Goal: Task Accomplishment & Management: Complete application form

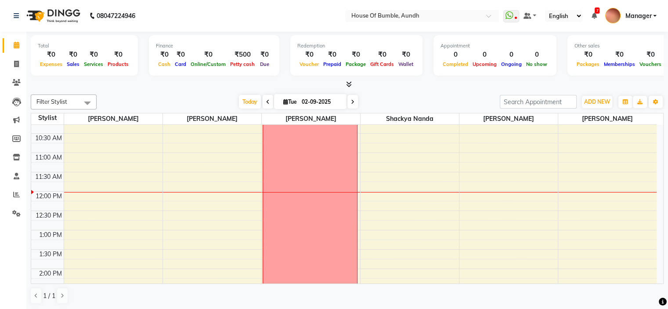
scroll to position [176, 0]
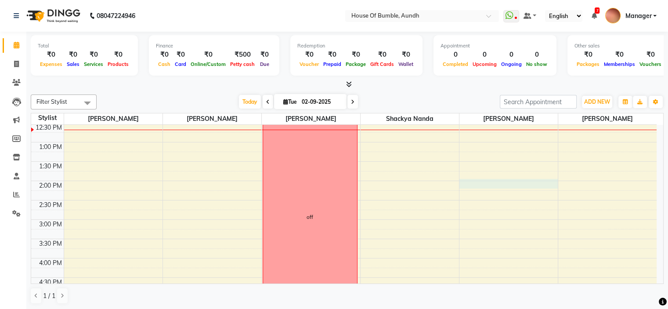
click at [498, 180] on div "8:00 AM 8:30 AM 9:00 AM 9:30 AM 10:00 AM 10:30 AM 11:00 AM 11:30 AM 12:00 PM 12…" at bounding box center [343, 200] width 625 height 502
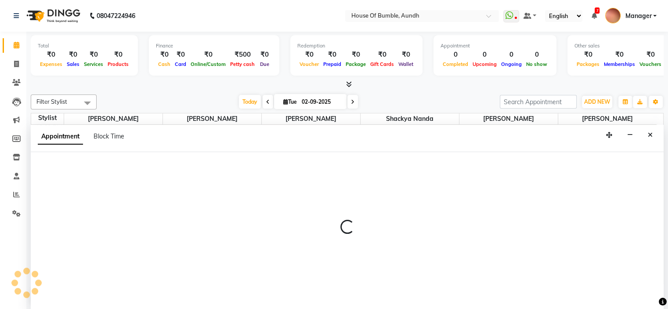
select select "7792"
select select "840"
select select "tentative"
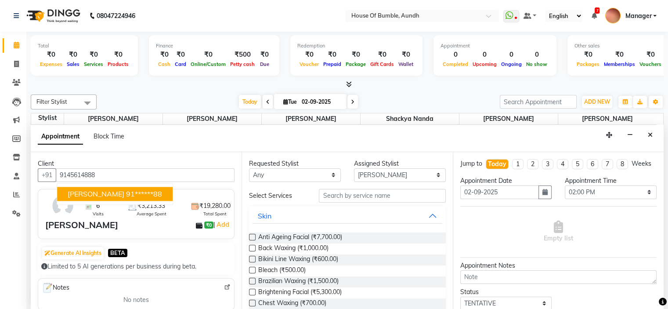
click at [139, 187] on button "[PERSON_NAME] 91******88" at bounding box center [114, 194] width 115 height 14
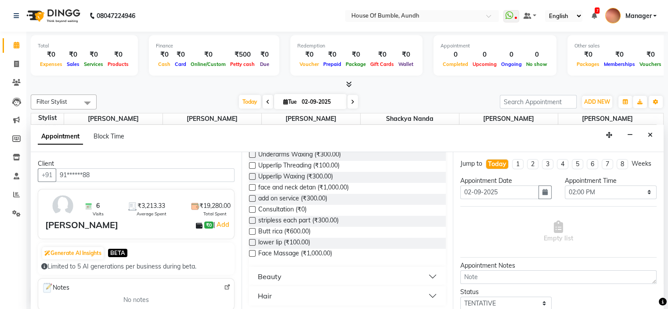
scroll to position [392, 0]
type input "91******88"
click at [325, 297] on button "Hair" at bounding box center [346, 294] width 189 height 16
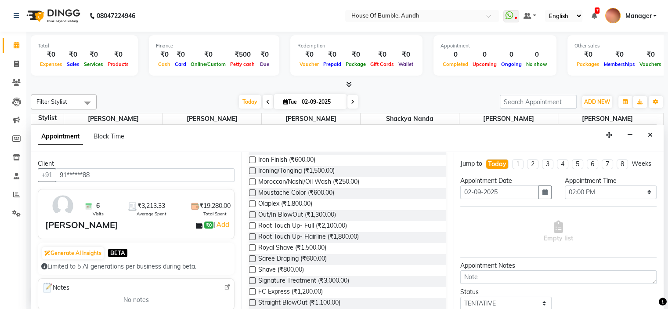
scroll to position [787, 0]
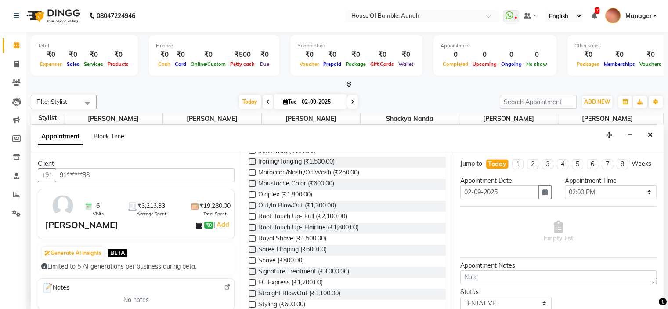
click at [254, 270] on label at bounding box center [252, 271] width 7 height 7
click at [254, 270] on input "checkbox" at bounding box center [252, 272] width 6 height 6
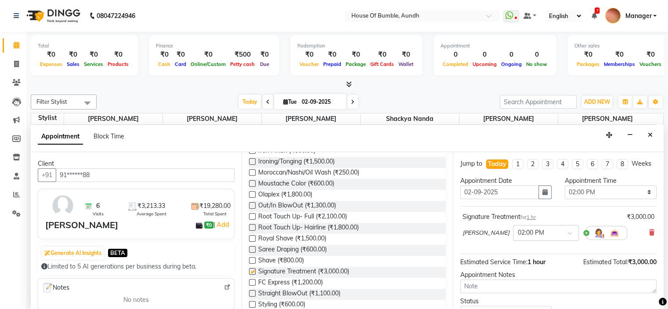
checkbox input "false"
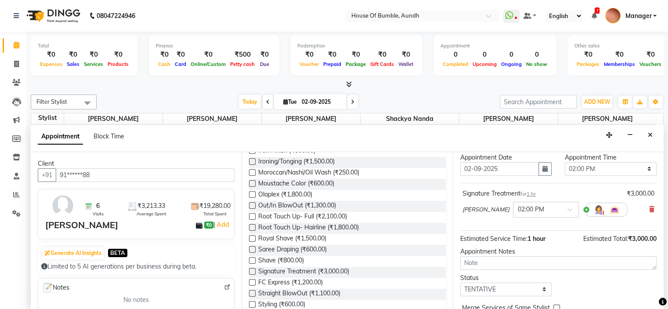
scroll to position [72, 0]
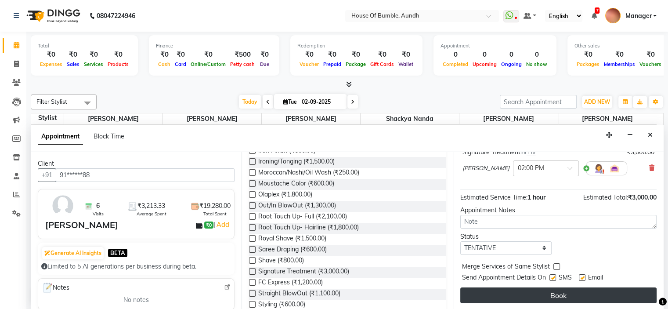
click at [534, 294] on button "Book" at bounding box center [558, 295] width 196 height 16
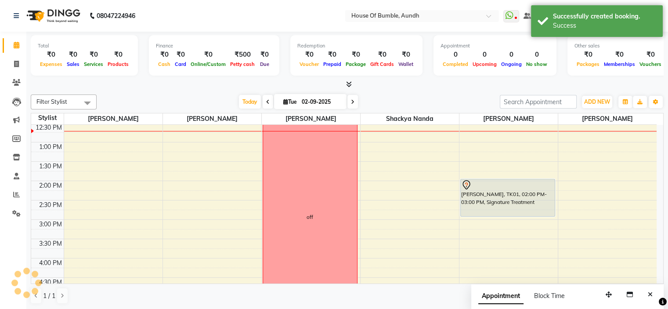
scroll to position [0, 0]
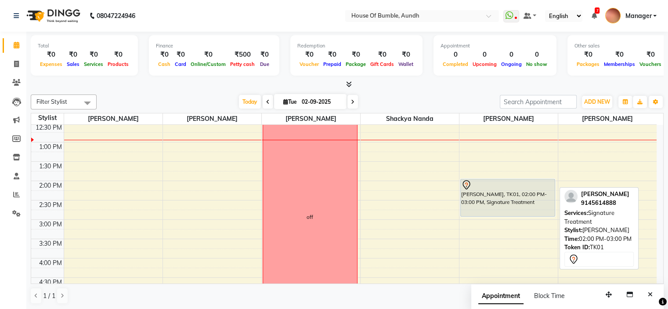
click at [547, 205] on div "[PERSON_NAME], TK01, 02:00 PM-03:00 PM, Signature Treatment" at bounding box center [507, 197] width 94 height 37
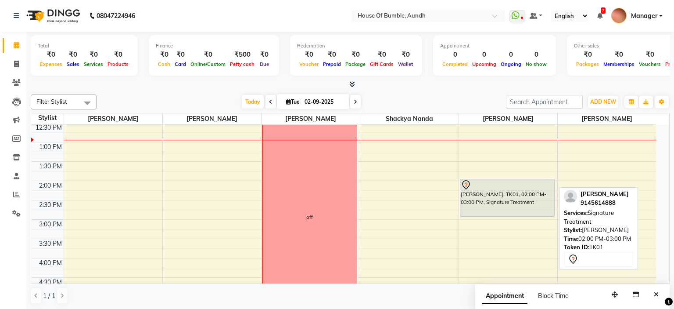
select select "7"
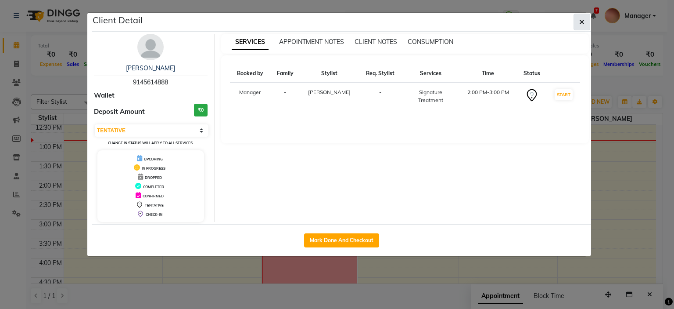
click at [581, 20] on icon "button" at bounding box center [581, 21] width 5 height 7
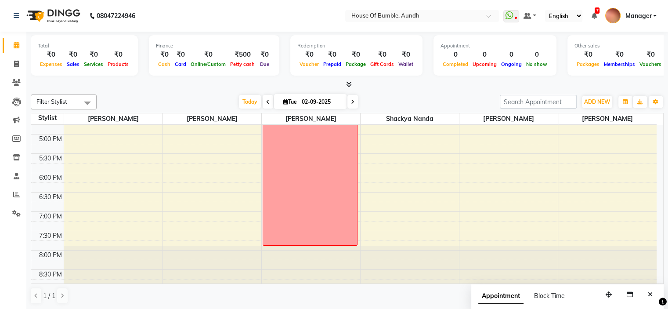
scroll to position [251, 0]
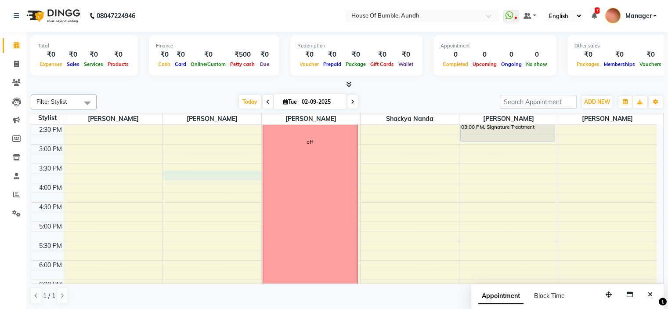
click at [188, 177] on div "8:00 AM 8:30 AM 9:00 AM 9:30 AM 10:00 AM 10:30 AM 11:00 AM 11:30 AM 12:00 PM 12…" at bounding box center [343, 125] width 625 height 502
select select "12465"
select select "tentative"
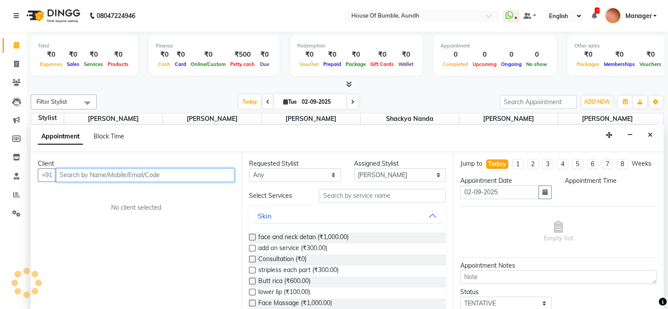
select select "945"
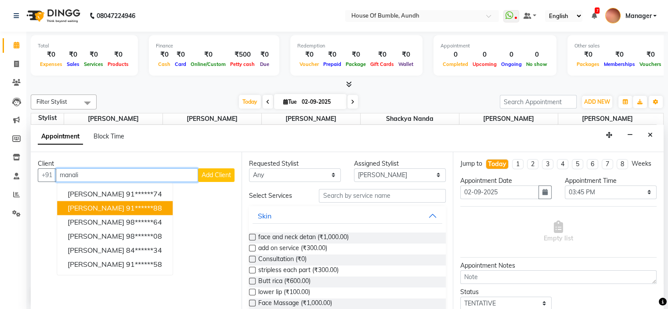
click at [82, 205] on span "[PERSON_NAME]" at bounding box center [96, 207] width 57 height 9
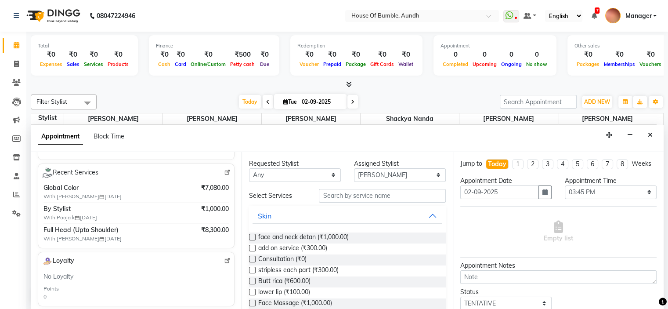
scroll to position [135, 0]
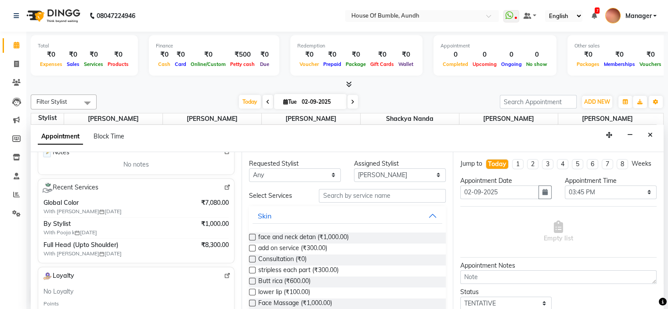
type input "91******88"
click at [131, 228] on span "With Pooja k [DATE]" at bounding box center [98, 232] width 110 height 8
click at [649, 133] on icon "Close" at bounding box center [650, 135] width 5 height 6
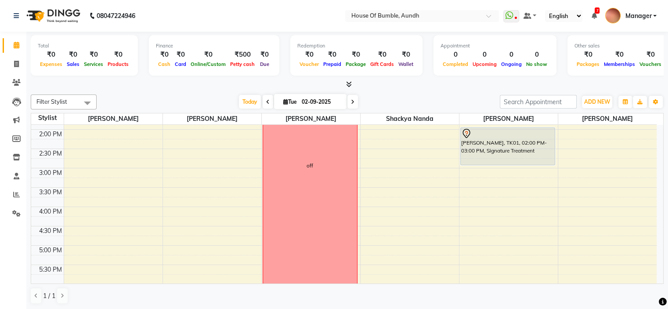
scroll to position [207, 0]
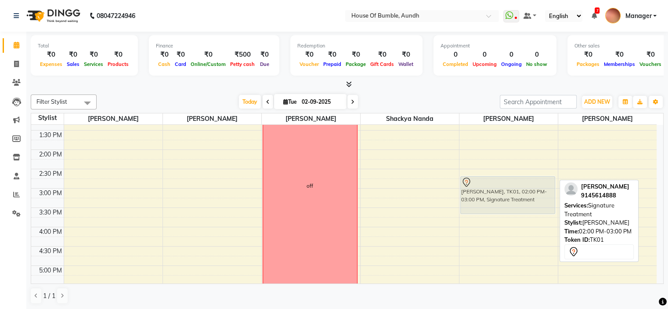
drag, startPoint x: 462, startPoint y: 168, endPoint x: 464, endPoint y: 195, distance: 26.9
click at [464, 195] on div "[PERSON_NAME], TK01, 02:00 PM-03:00 PM, Signature Treatment Manali Shinde, TK01…" at bounding box center [508, 169] width 98 height 502
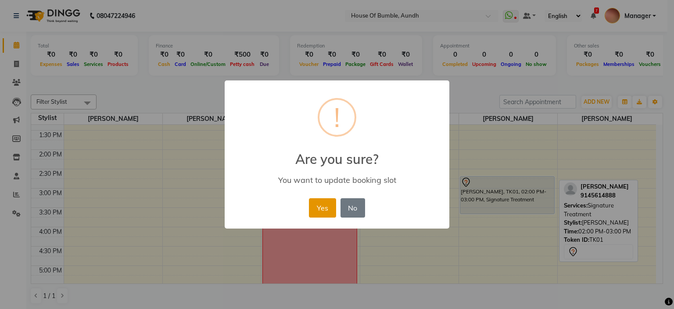
click at [332, 204] on button "Yes" at bounding box center [322, 207] width 27 height 19
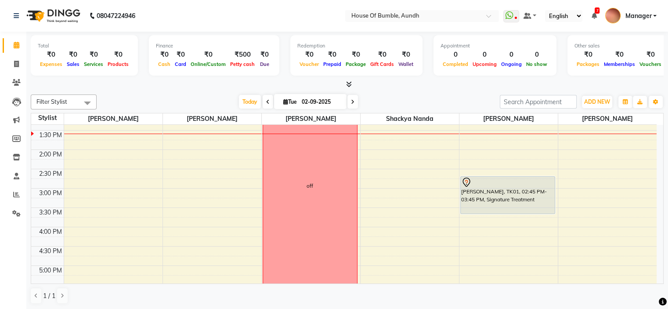
click at [283, 102] on icon at bounding box center [285, 102] width 5 height 6
select select "9"
select select "2025"
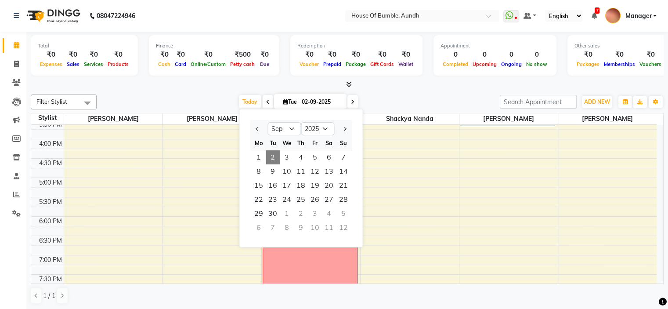
scroll to position [251, 0]
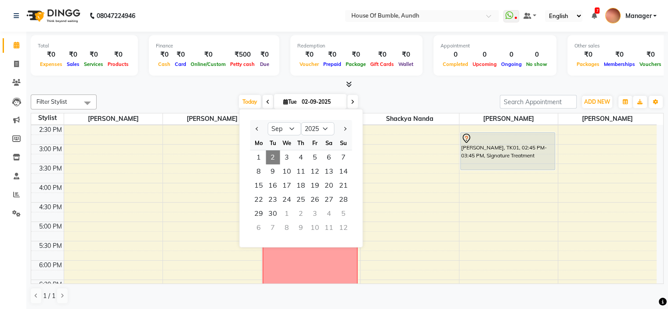
click at [192, 206] on div "8:00 AM 8:30 AM 9:00 AM 9:30 AM 10:00 AM 10:30 AM 11:00 AM 11:30 AM 12:00 PM 12…" at bounding box center [343, 125] width 625 height 502
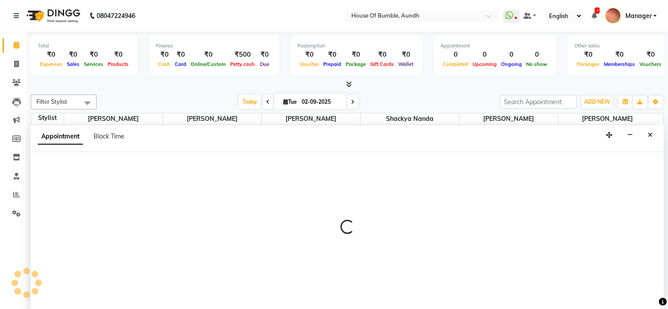
select select "12465"
select select "990"
select select "tentative"
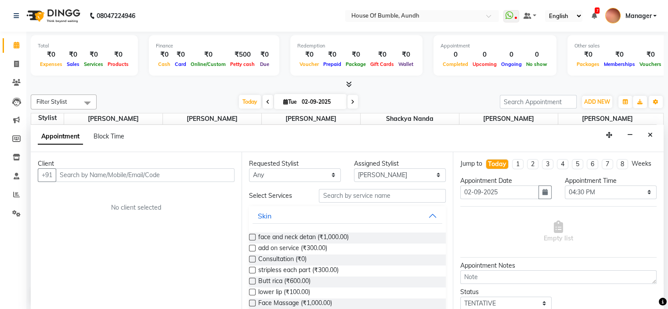
click at [175, 212] on div "Client +91 No client selected" at bounding box center [136, 231] width 211 height 158
click at [648, 133] on icon "Close" at bounding box center [650, 135] width 5 height 6
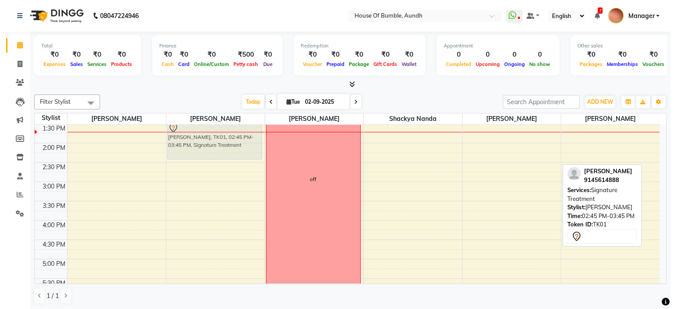
scroll to position [212, 0]
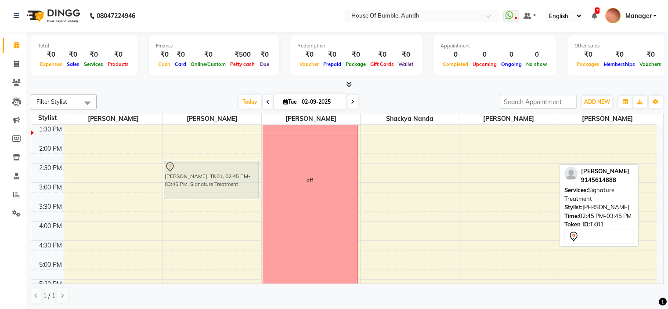
drag, startPoint x: 504, startPoint y: 152, endPoint x: 225, endPoint y: 184, distance: 281.0
click at [225, 184] on tr "[PERSON_NAME], TK01, 02:45 PM-03:45 PM, Signature Treatment off [PERSON_NAME], …" at bounding box center [343, 163] width 625 height 502
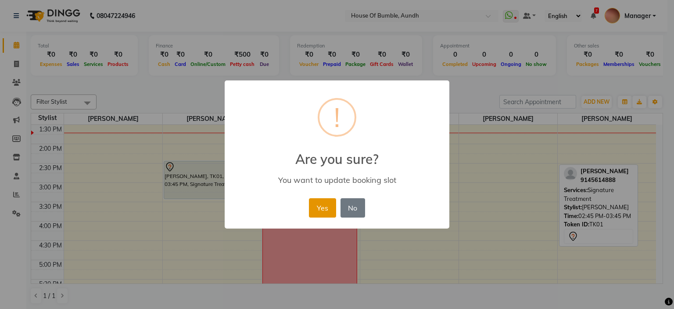
click at [325, 207] on button "Yes" at bounding box center [322, 207] width 27 height 19
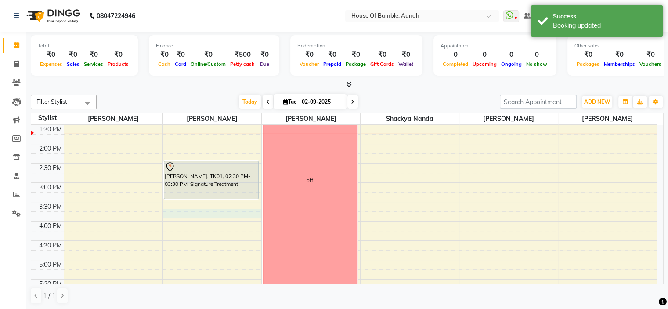
click at [180, 216] on div "8:00 AM 8:30 AM 9:00 AM 9:30 AM 10:00 AM 10:30 AM 11:00 AM 11:30 AM 12:00 PM 12…" at bounding box center [343, 163] width 625 height 502
select select "12465"
select select "945"
select select "tentative"
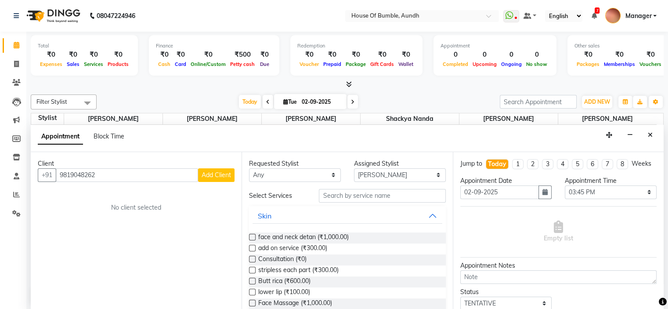
type input "9819048262"
click at [83, 166] on div "Client" at bounding box center [136, 163] width 197 height 9
click at [73, 176] on input "9819048262" at bounding box center [127, 175] width 142 height 14
click at [205, 173] on span "Add Client" at bounding box center [215, 175] width 29 height 8
select select "22"
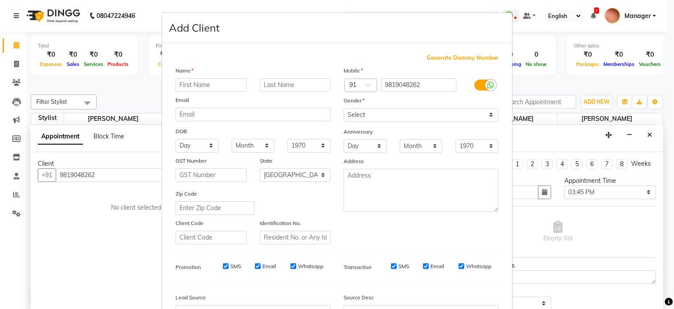
click at [182, 85] on input "text" at bounding box center [211, 85] width 71 height 14
click at [202, 85] on input "[PERSON_NAME]" at bounding box center [211, 85] width 71 height 14
type input "[PERSON_NAME]"
click at [277, 86] on input "text" at bounding box center [295, 85] width 71 height 14
type input "d"
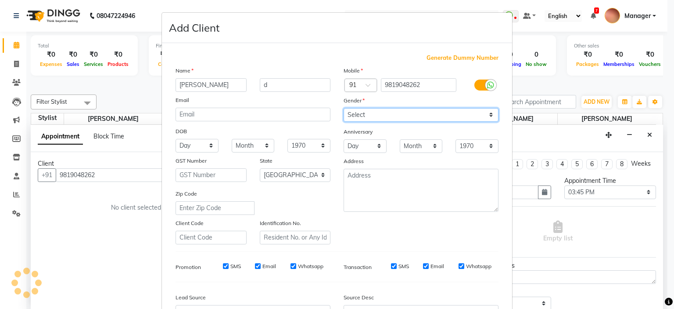
click at [356, 114] on select "Select [DEMOGRAPHIC_DATA] [DEMOGRAPHIC_DATA] Other Prefer Not To Say" at bounding box center [421, 115] width 155 height 14
select select "[DEMOGRAPHIC_DATA]"
click at [344, 108] on select "Select [DEMOGRAPHIC_DATA] [DEMOGRAPHIC_DATA] Other Prefer Not To Say" at bounding box center [421, 115] width 155 height 14
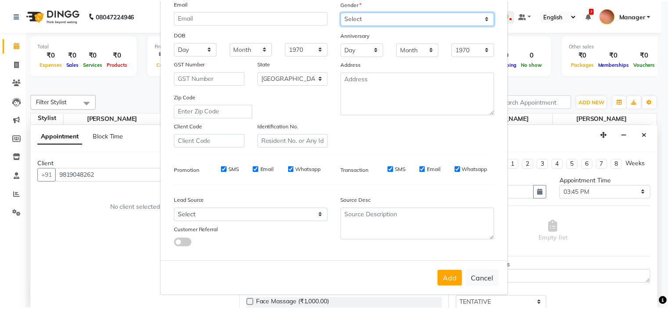
scroll to position [101, 0]
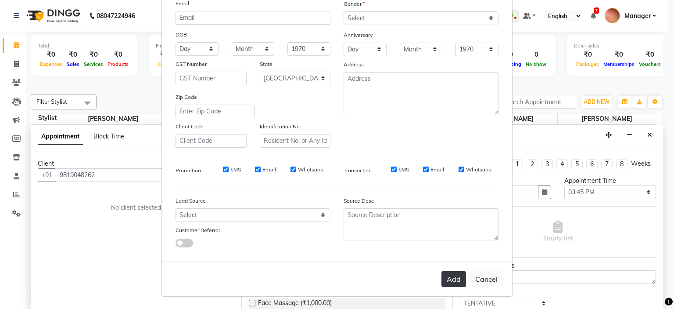
click at [455, 281] on button "Add" at bounding box center [454, 279] width 25 height 16
type input "98******62"
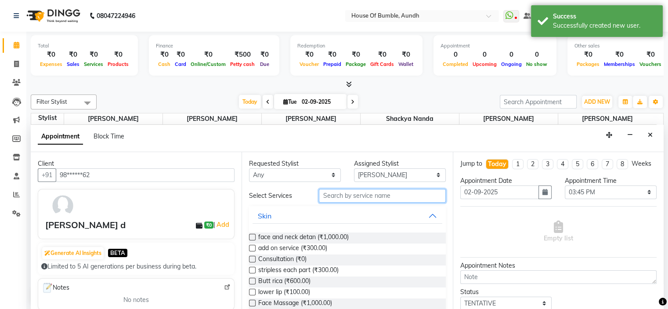
click at [321, 198] on input "text" at bounding box center [382, 196] width 126 height 14
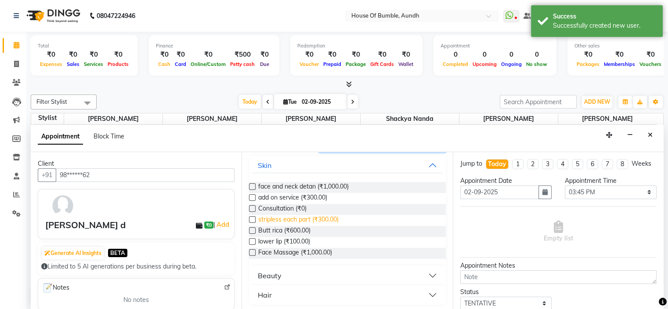
scroll to position [51, 0]
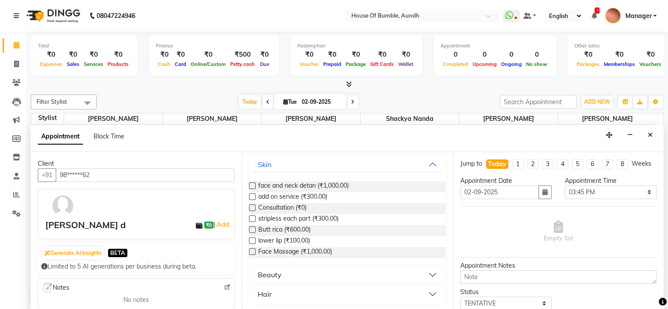
click at [284, 293] on button "Hair" at bounding box center [346, 294] width 189 height 16
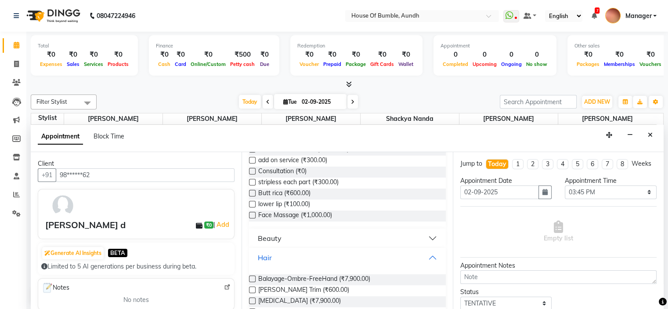
scroll to position [0, 0]
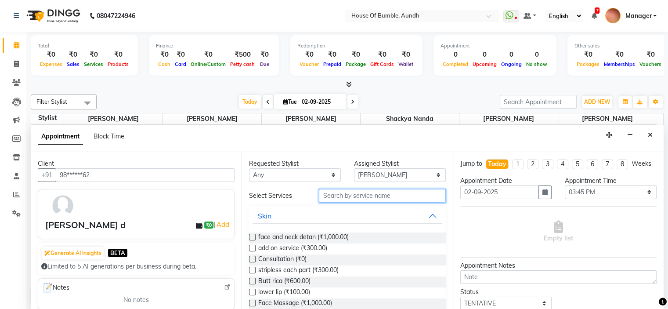
click at [333, 198] on input "text" at bounding box center [382, 196] width 126 height 14
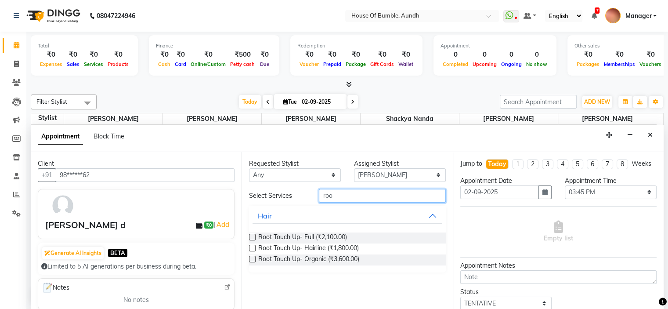
type input "roo"
click at [253, 234] on label at bounding box center [252, 237] width 7 height 7
click at [253, 235] on input "checkbox" at bounding box center [252, 238] width 6 height 6
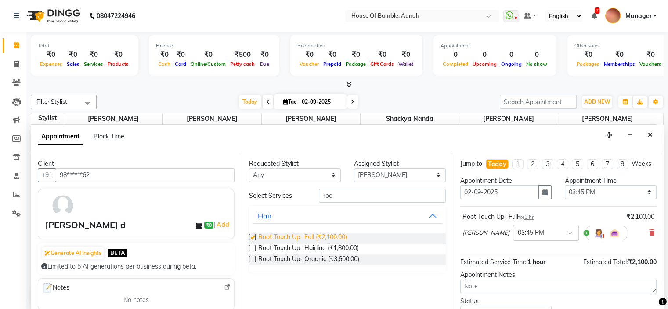
checkbox input "false"
click at [433, 216] on button "Hair" at bounding box center [346, 216] width 189 height 16
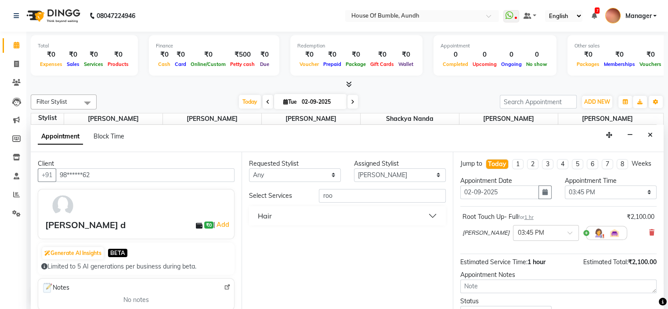
click at [430, 212] on button "Hair" at bounding box center [346, 216] width 189 height 16
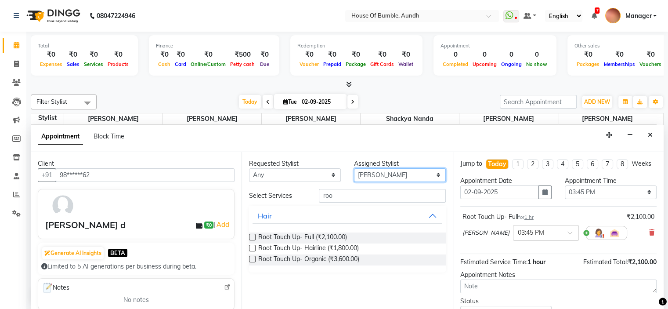
click at [369, 170] on select "Select [PERSON_NAME] [PERSON_NAME] [PERSON_NAME] [PERSON_NAME] Pooja Kalbhor Sh…" at bounding box center [400, 175] width 92 height 14
click at [354, 168] on select "Select [PERSON_NAME] [PERSON_NAME] [PERSON_NAME] [PERSON_NAME] Pooja Kalbhor Sh…" at bounding box center [400, 175] width 92 height 14
click at [265, 213] on div "Hair" at bounding box center [265, 215] width 14 height 11
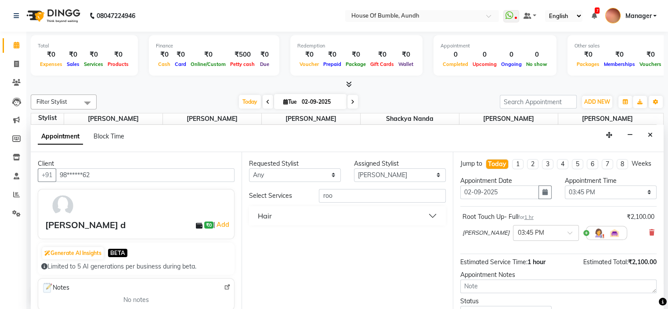
click at [261, 213] on div "Hair" at bounding box center [265, 215] width 14 height 11
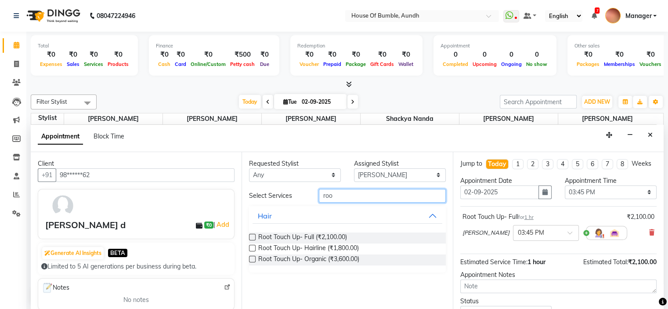
drag, startPoint x: 333, startPoint y: 194, endPoint x: 334, endPoint y: 205, distance: 10.5
click at [334, 205] on div "Select Services roo Hair Root Touch Up- Full (₹2,100.00) Root Touch Up- Hairlin…" at bounding box center [347, 230] width 196 height 83
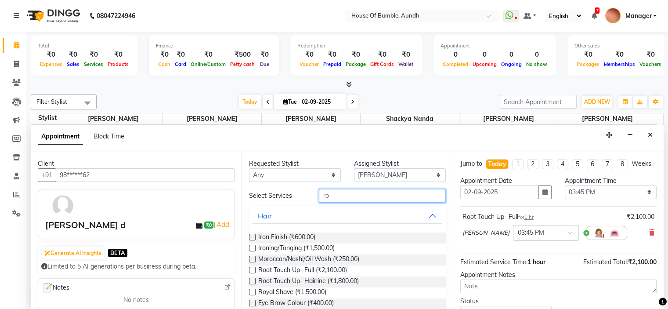
type input "r"
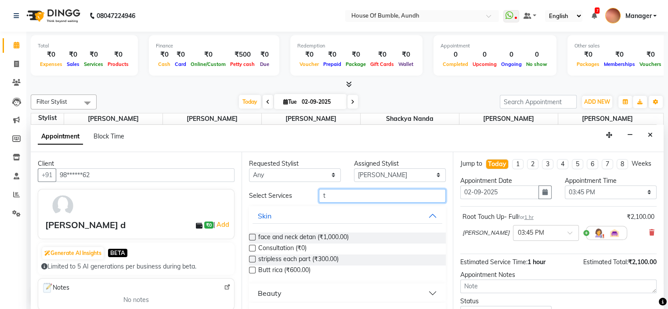
type input "t"
click at [268, 291] on div "Beauty" at bounding box center [270, 293] width 24 height 11
click at [324, 195] on input "t" at bounding box center [382, 196] width 126 height 14
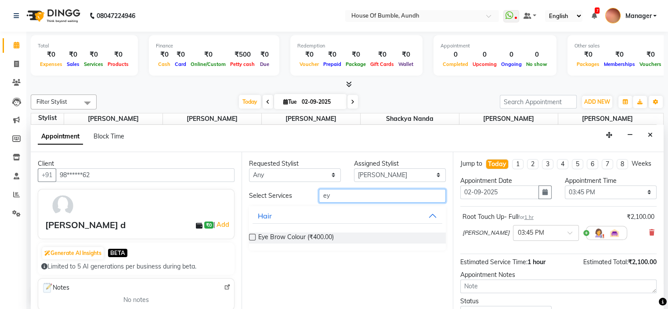
type input "e"
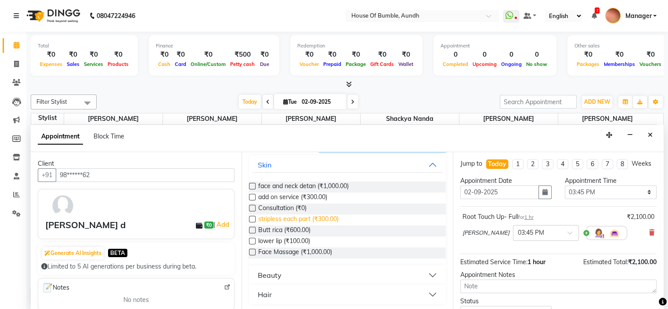
scroll to position [51, 0]
click at [304, 270] on button "Beauty" at bounding box center [346, 274] width 189 height 16
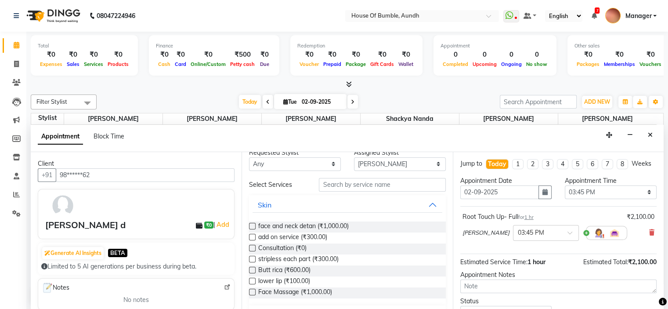
scroll to position [0, 0]
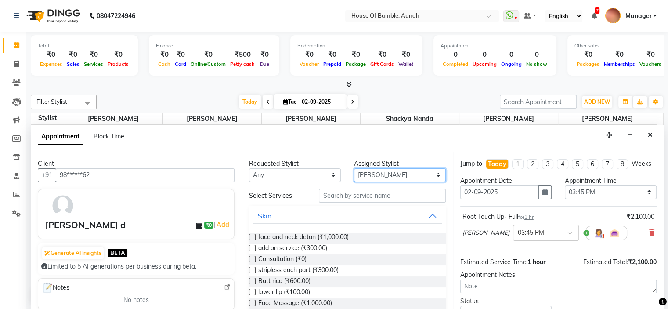
click at [363, 171] on select "Select [PERSON_NAME] [PERSON_NAME] [PERSON_NAME] [PERSON_NAME] Pooja Kalbhor Sh…" at bounding box center [400, 175] width 92 height 14
select select "7792"
click at [354, 168] on select "Select [PERSON_NAME] [PERSON_NAME] [PERSON_NAME] [PERSON_NAME] Pooja Kalbhor Sh…" at bounding box center [400, 175] width 92 height 14
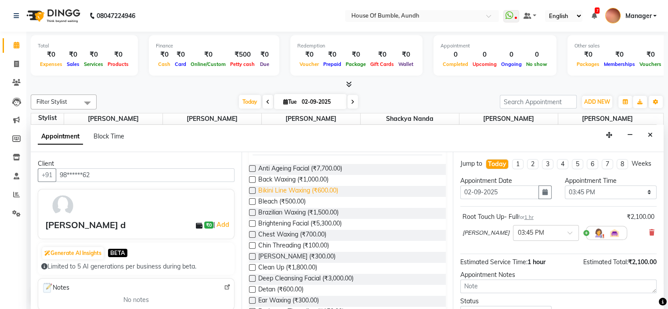
scroll to position [132, 0]
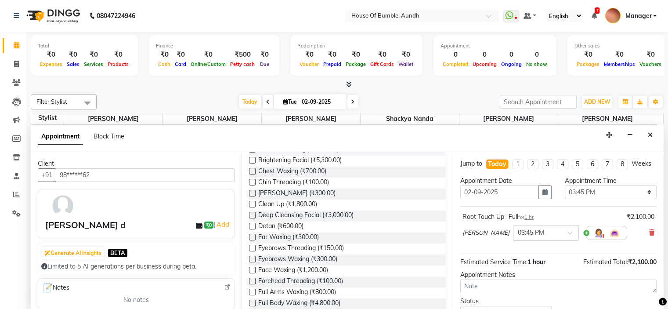
click at [253, 245] on label at bounding box center [252, 248] width 7 height 7
click at [253, 246] on input "checkbox" at bounding box center [252, 249] width 6 height 6
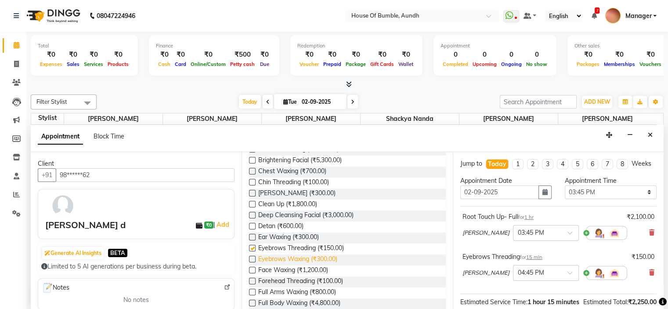
checkbox input "false"
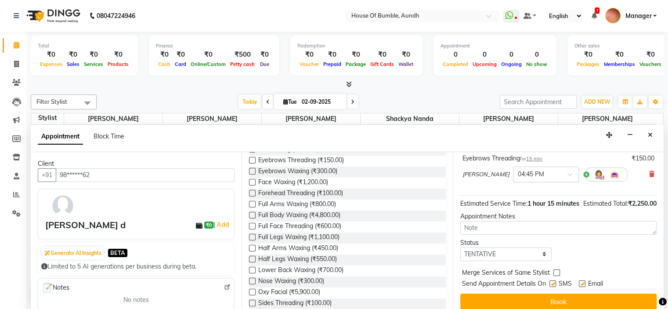
scroll to position [122, 0]
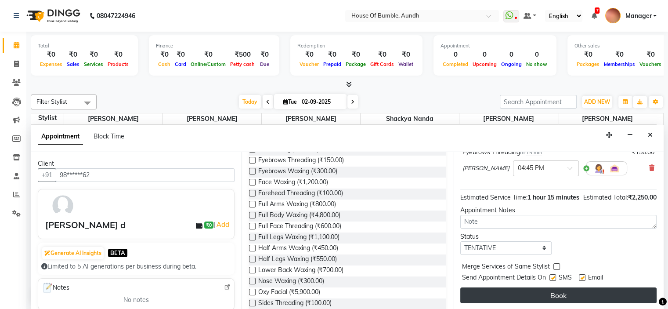
click at [551, 293] on button "Book" at bounding box center [558, 295] width 196 height 16
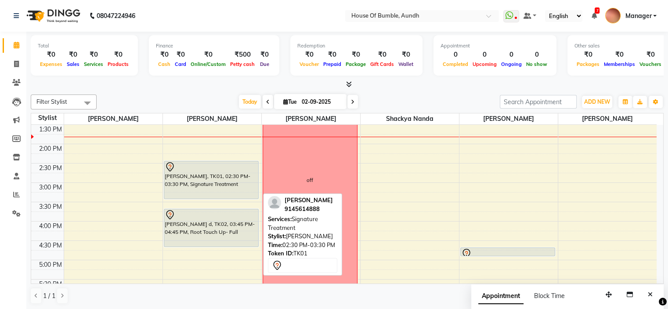
click at [211, 184] on div "[PERSON_NAME], TK01, 02:30 PM-03:30 PM, Signature Treatment" at bounding box center [211, 179] width 94 height 37
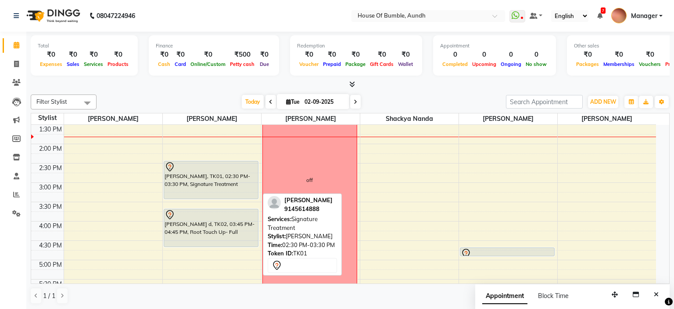
select select "7"
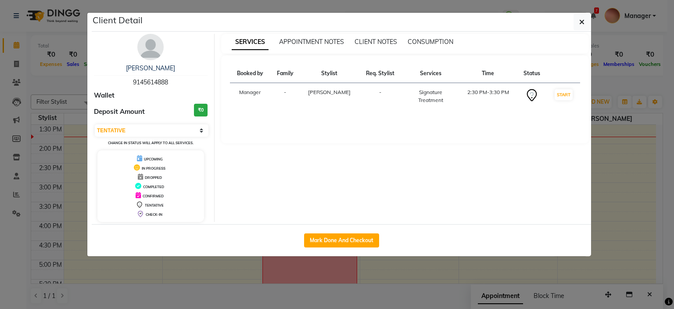
click at [430, 93] on div "Signature Treatment" at bounding box center [430, 96] width 47 height 16
click at [434, 72] on th "Services" at bounding box center [431, 73] width 58 height 19
click at [300, 168] on div "SERVICES APPOINTMENT NOTES CLIENT NOTES CONSUMPTION Booked by Family Stylist Re…" at bounding box center [405, 128] width 381 height 188
click at [583, 22] on icon "button" at bounding box center [581, 21] width 5 height 7
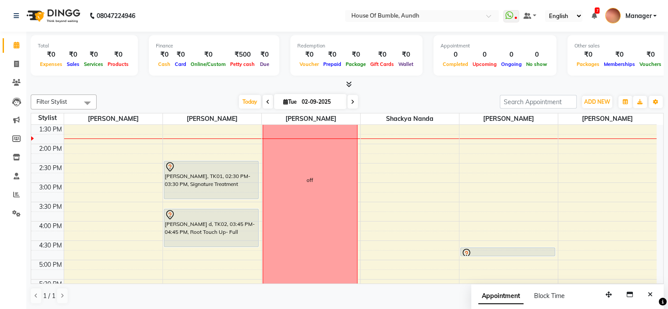
scroll to position [169, 0]
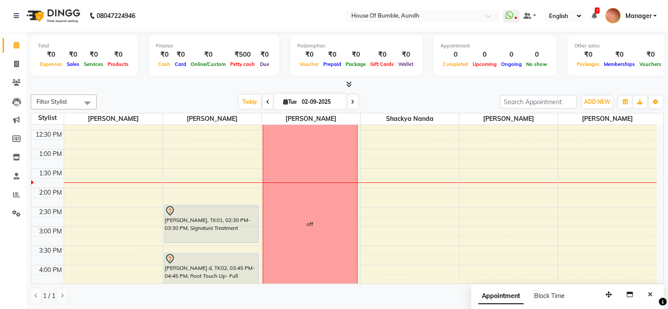
click at [495, 188] on div "8:00 AM 8:30 AM 9:00 AM 9:30 AM 10:00 AM 10:30 AM 11:00 AM 11:30 AM 12:00 PM 12…" at bounding box center [343, 207] width 625 height 502
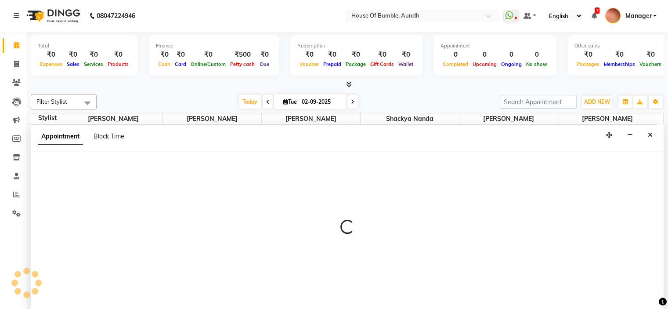
select select "7792"
select select "840"
select select "tentative"
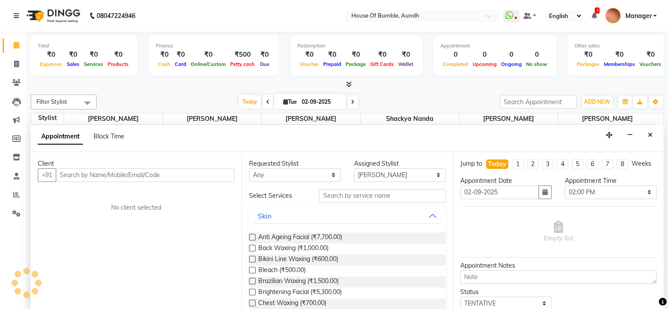
scroll to position [0, 0]
click at [188, 173] on input "text" at bounding box center [145, 175] width 179 height 14
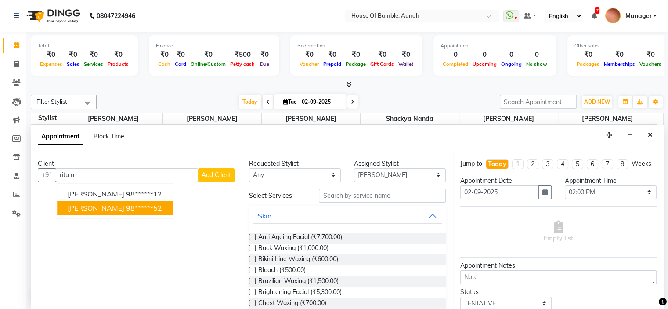
click at [126, 205] on ngb-highlight "98******52" at bounding box center [144, 207] width 36 height 9
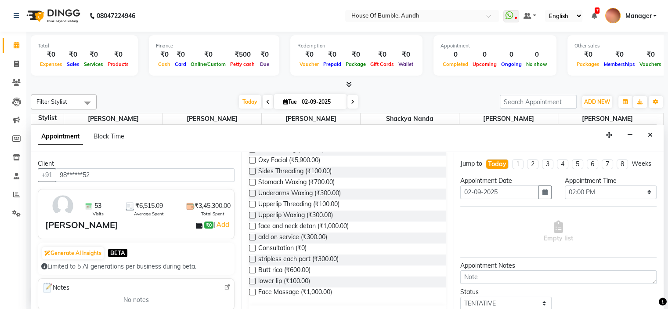
scroll to position [392, 0]
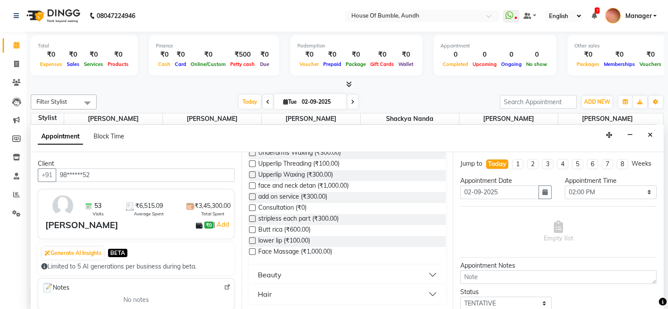
type input "98******52"
click at [326, 293] on button "Hair" at bounding box center [346, 294] width 189 height 16
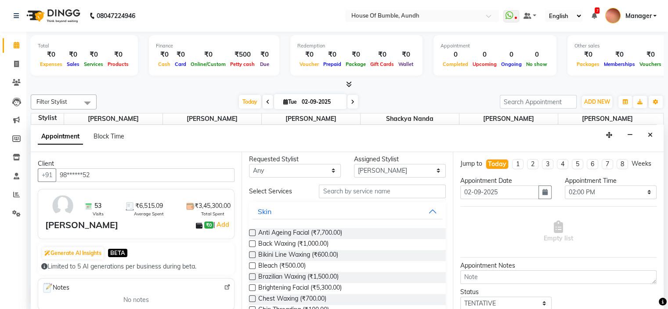
scroll to position [0, 0]
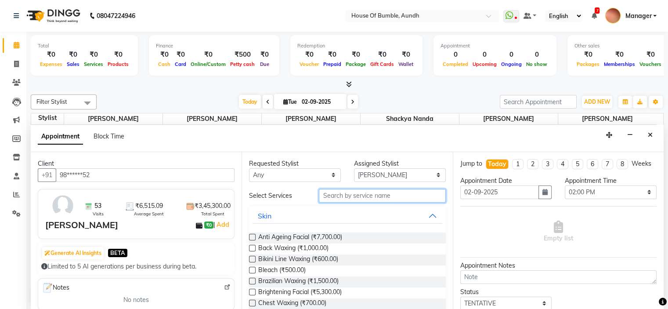
click at [372, 194] on input "text" at bounding box center [382, 196] width 126 height 14
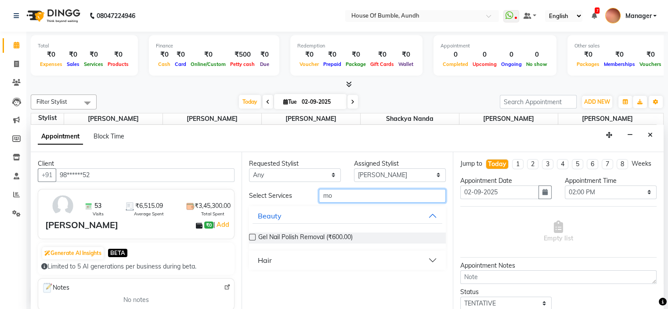
type input "m"
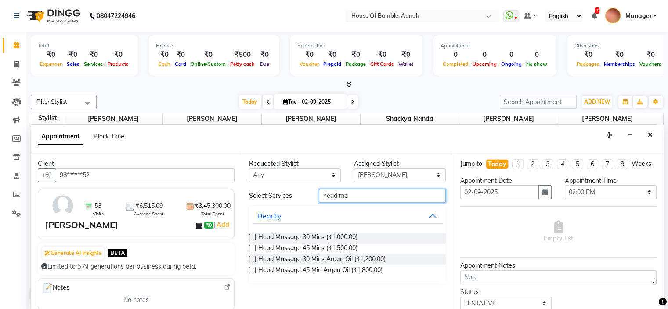
type input "head ma"
click at [252, 256] on label at bounding box center [252, 258] width 7 height 7
click at [252, 257] on input "checkbox" at bounding box center [252, 260] width 6 height 6
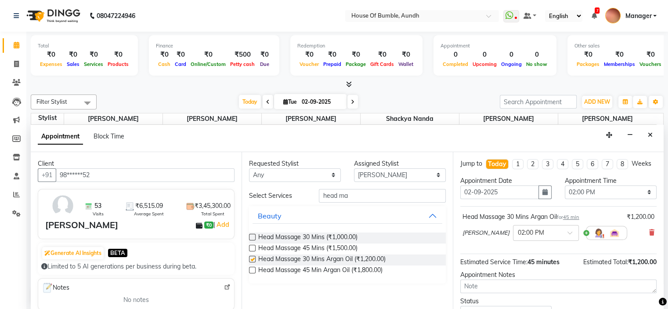
checkbox input "false"
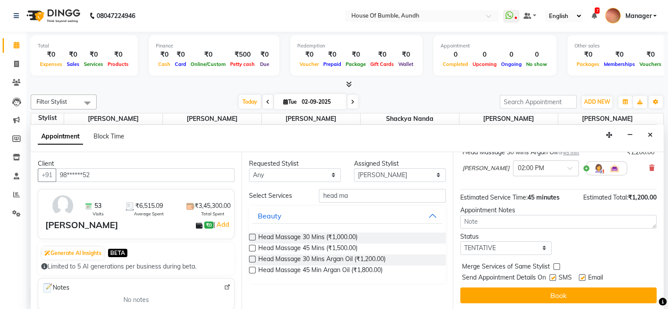
scroll to position [72, 0]
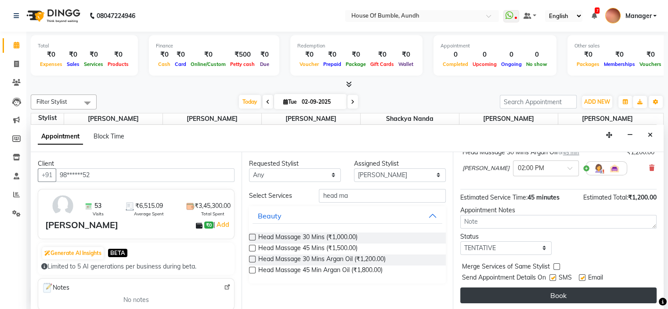
click at [540, 289] on button "Book" at bounding box center [558, 295] width 196 height 16
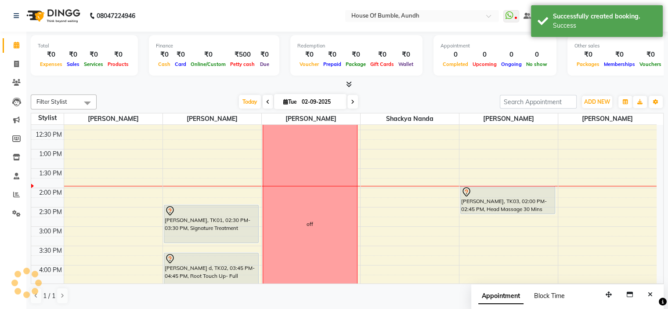
scroll to position [0, 0]
